Goal: Transaction & Acquisition: Purchase product/service

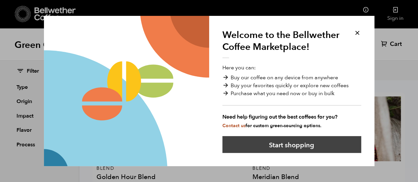
click at [323, 142] on button "Start shopping" at bounding box center [291, 144] width 139 height 17
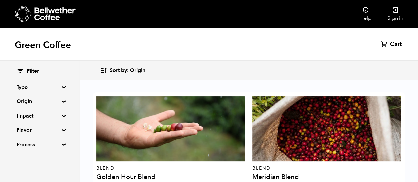
scroll to position [77, 0]
click at [45, 145] on summary "Process" at bounding box center [40, 145] width 46 height 8
click at [19, 160] on input "Natural" at bounding box center [20, 157] width 6 height 6
checkbox input "true"
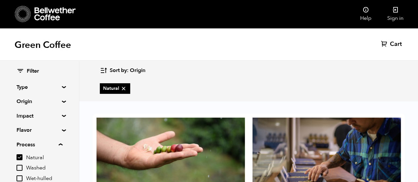
scroll to position [204, 0]
click at [21, 169] on input "Washed" at bounding box center [20, 168] width 6 height 6
checkbox input "true"
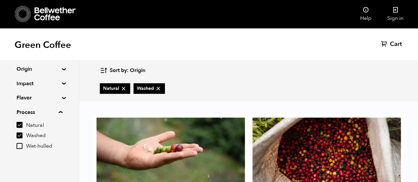
scroll to position [737, 0]
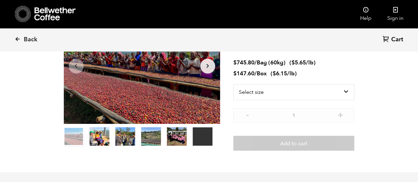
scroll to position [87, 0]
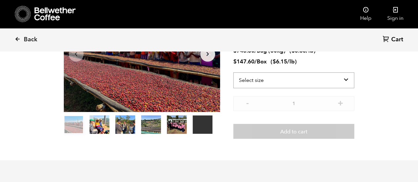
click at [325, 81] on select "Select size Bag (60kg) (132 lbs) Box (24 lbs)" at bounding box center [293, 80] width 121 height 16
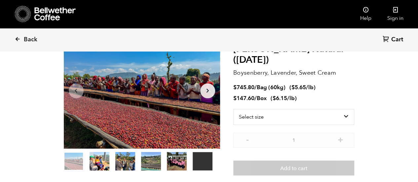
scroll to position [52, 0]
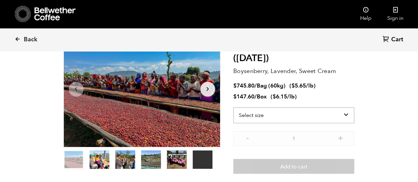
click at [321, 108] on select "Select size Bag (60kg) (132 lbs) Box (24 lbs)" at bounding box center [293, 115] width 121 height 16
select select "box"
click at [233, 107] on select "Select size Bag (60kg) (132 lbs) Box (24 lbs)" at bounding box center [293, 115] width 121 height 16
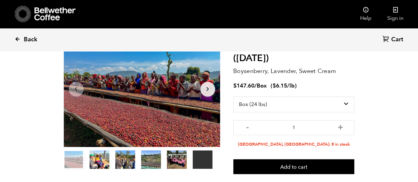
click at [32, 38] on span "Back" at bounding box center [31, 40] width 14 height 8
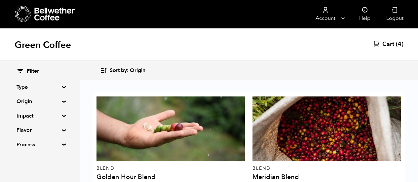
scroll to position [1071, 0]
click at [28, 72] on span "Filter" at bounding box center [33, 71] width 12 height 7
click at [45, 14] on icon at bounding box center [54, 14] width 41 height 13
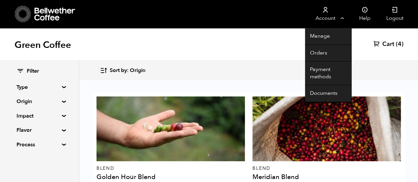
click at [337, 18] on link "Account" at bounding box center [325, 14] width 41 height 28
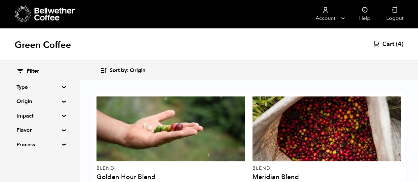
scroll to position [304, 0]
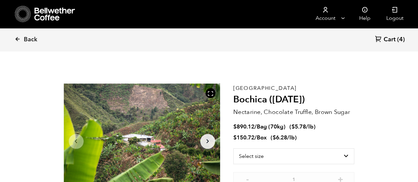
scroll to position [287, 283]
click at [303, 154] on select "Select size Bag (70kg) (154 lbs) Box (24 lbs)" at bounding box center [293, 156] width 121 height 16
select select "box"
click at [233, 148] on select "Select size Bag (70kg) (154 lbs) Box (24 lbs)" at bounding box center [293, 156] width 121 height 16
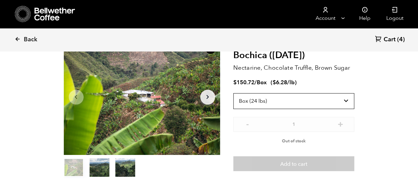
scroll to position [61, 0]
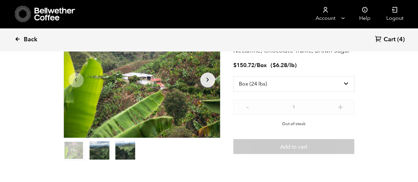
click at [21, 38] on link "Back" at bounding box center [35, 39] width 41 height 22
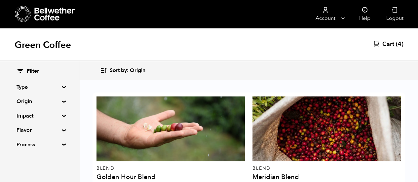
scroll to position [704, 0]
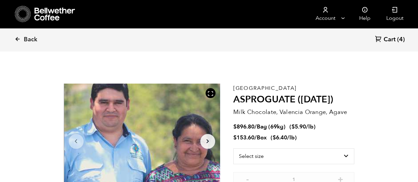
scroll to position [287, 283]
click at [305, 164] on div "Select size Bag (69kg) (152 lbs) Box (24 lbs)" at bounding box center [293, 160] width 121 height 24
click at [300, 155] on select "Select size Bag (69kg) (152 lbs) Box (24 lbs)" at bounding box center [293, 156] width 121 height 16
select select "box"
click at [233, 148] on select "Select size Bag (69kg) (152 lbs) Box (24 lbs)" at bounding box center [293, 156] width 121 height 16
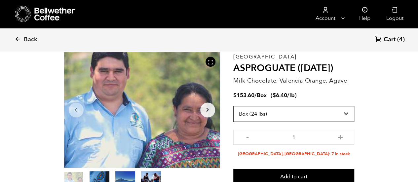
scroll to position [27, 0]
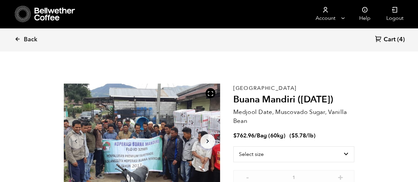
scroll to position [46, 0]
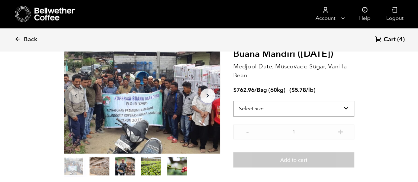
click at [304, 114] on select "Select size Bag (60kg) (132 lbs)" at bounding box center [293, 109] width 121 height 16
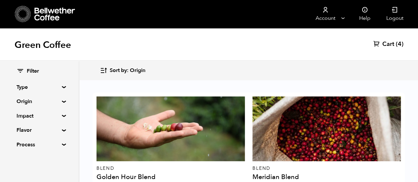
scroll to position [445, 0]
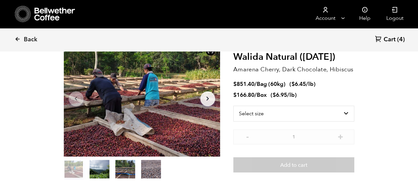
scroll to position [59, 0]
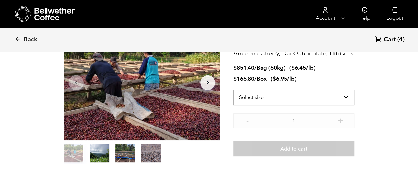
click at [339, 94] on select "Select size Bag (60kg) (132 lbs) Box (24 lbs)" at bounding box center [293, 97] width 121 height 16
select select "box"
click at [233, 89] on select "Select size Bag (60kg) (132 lbs) Box (24 lbs)" at bounding box center [293, 97] width 121 height 16
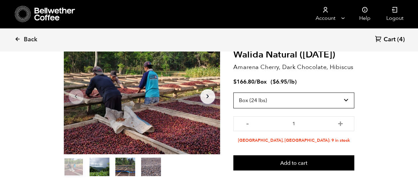
scroll to position [44, 0]
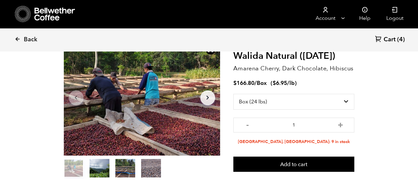
click at [323, 144] on li "Alameda, CA: 9 in stock" at bounding box center [293, 142] width 121 height 6
